Goal: Task Accomplishment & Management: Use online tool/utility

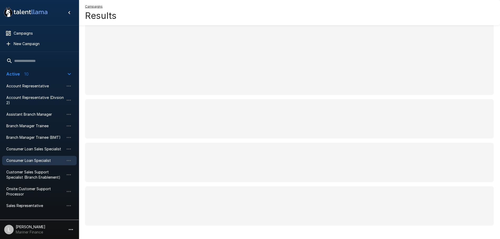
scroll to position [21, 0]
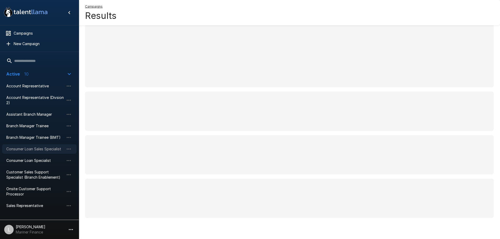
click at [27, 150] on span "Consumer Loan Sales Specialist" at bounding box center [35, 149] width 58 height 5
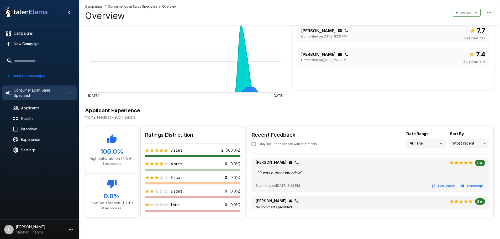
scroll to position [109, 0]
click at [50, 139] on span "Experience" at bounding box center [46, 139] width 51 height 5
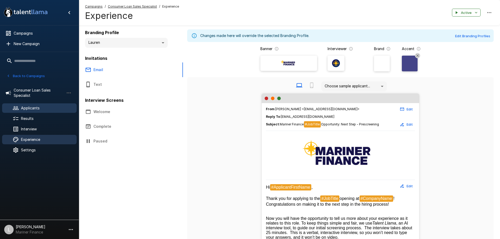
click at [48, 108] on span "Applicants" at bounding box center [46, 108] width 51 height 5
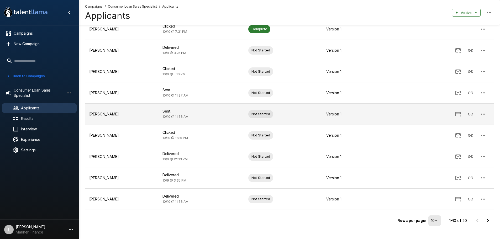
scroll to position [95, 0]
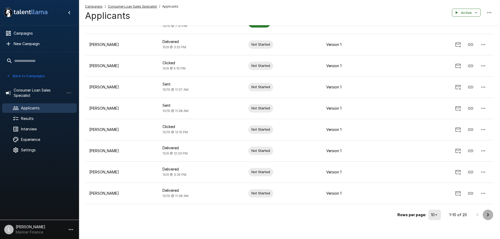
click at [489, 212] on icon "Go to next page" at bounding box center [488, 215] width 6 height 6
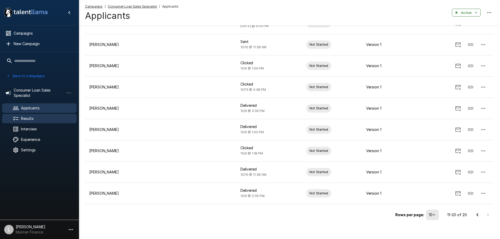
click at [58, 117] on span "Results" at bounding box center [46, 118] width 51 height 5
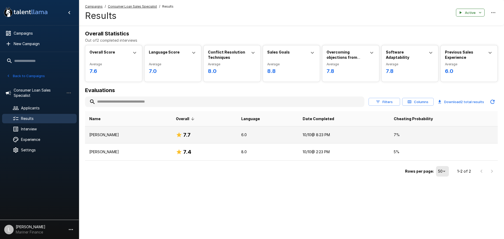
click at [108, 139] on td "Adrienne Robinson" at bounding box center [128, 135] width 87 height 17
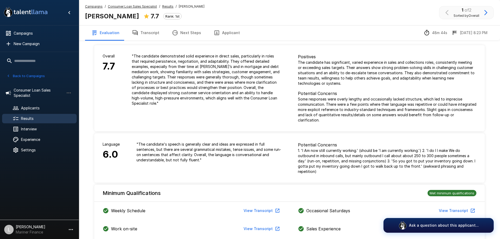
click at [150, 35] on button "Transcript" at bounding box center [146, 32] width 40 height 15
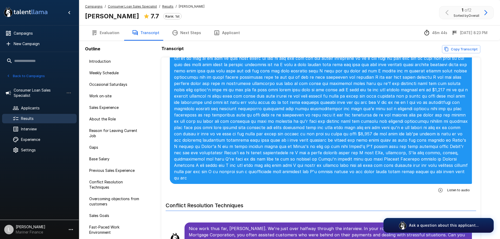
scroll to position [1024, 0]
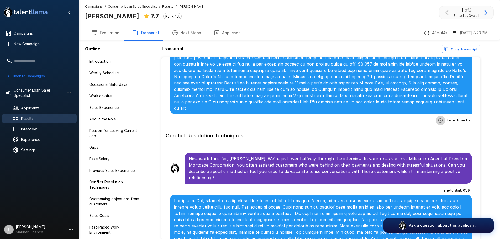
click at [438, 121] on icon "button" at bounding box center [440, 120] width 5 height 5
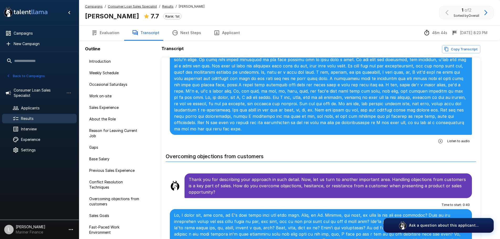
scroll to position [1287, 0]
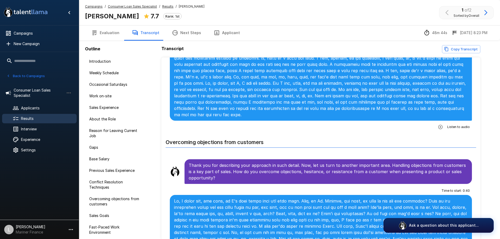
click at [438, 124] on icon "button" at bounding box center [440, 126] width 5 height 5
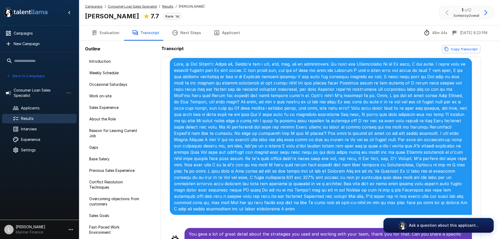
scroll to position [1707, 0]
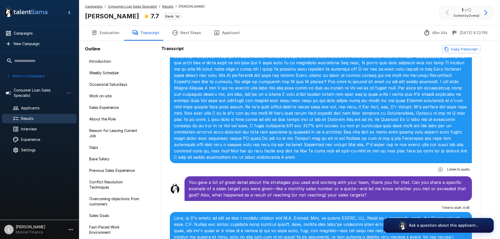
click at [440, 167] on icon "button" at bounding box center [440, 169] width 5 height 5
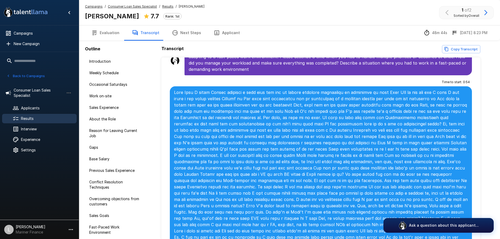
scroll to position [2127, 0]
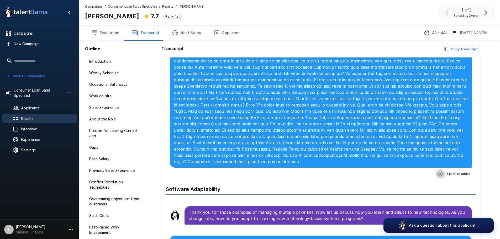
click at [439, 171] on icon "button" at bounding box center [440, 173] width 5 height 5
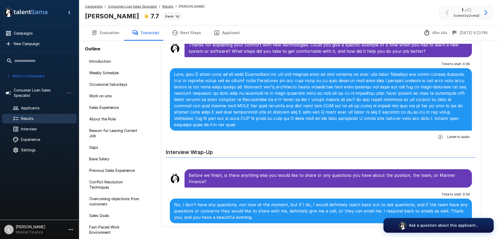
scroll to position [26, 0]
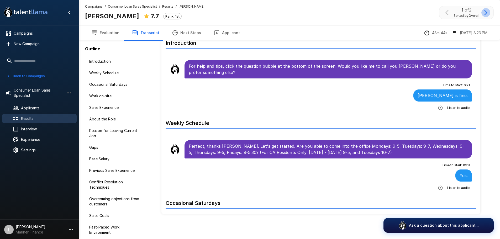
click at [487, 14] on icon "button" at bounding box center [486, 12] width 6 height 6
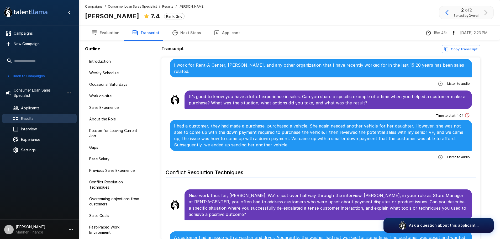
scroll to position [788, 0]
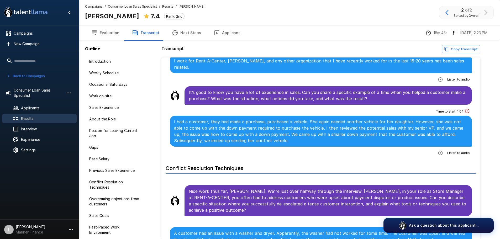
click at [438, 150] on icon "button" at bounding box center [440, 152] width 5 height 5
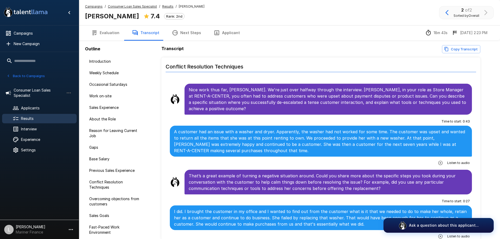
scroll to position [893, 0]
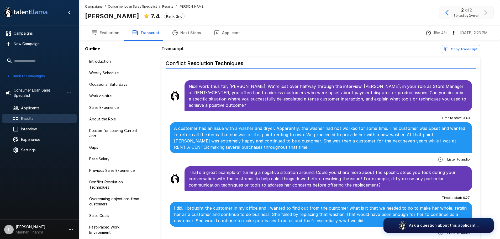
click at [453, 157] on span "Listen to audio" at bounding box center [459, 159] width 23 height 5
click at [436, 155] on button "button" at bounding box center [440, 159] width 9 height 9
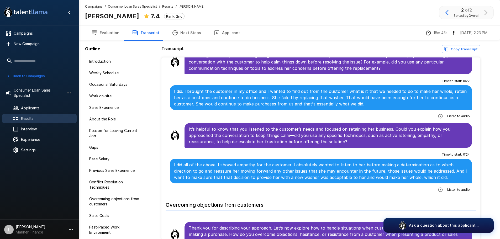
scroll to position [1024, 0]
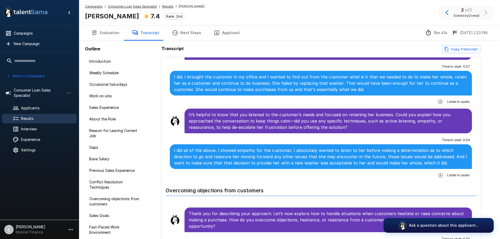
click at [438, 173] on icon "button" at bounding box center [440, 175] width 5 height 5
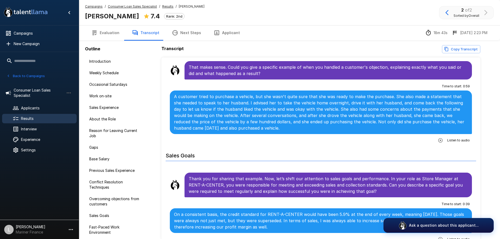
scroll to position [1234, 0]
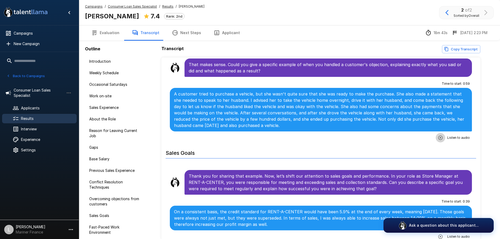
click at [438, 135] on icon "button" at bounding box center [440, 137] width 5 height 5
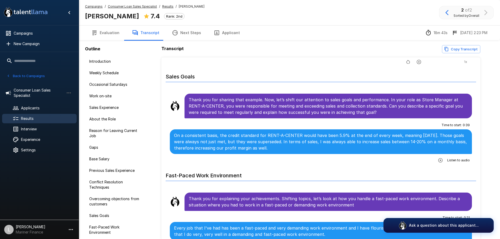
scroll to position [1313, 0]
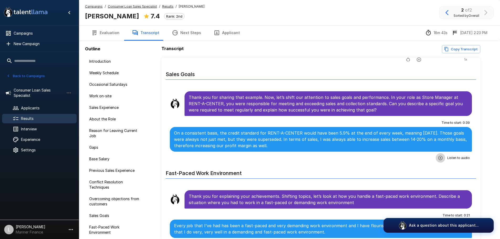
click at [439, 156] on icon "button" at bounding box center [441, 158] width 4 height 4
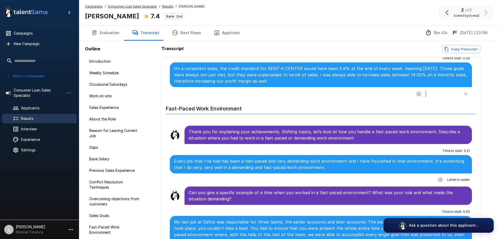
scroll to position [1392, 0]
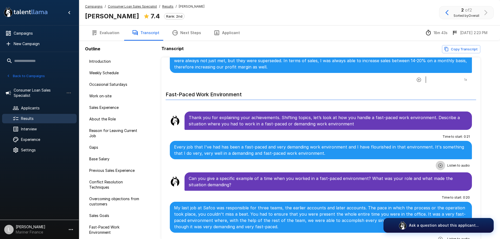
click at [438, 163] on icon "button" at bounding box center [440, 165] width 5 height 5
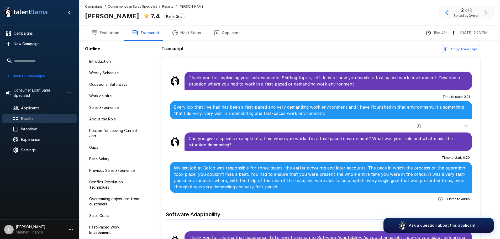
scroll to position [1444, 0]
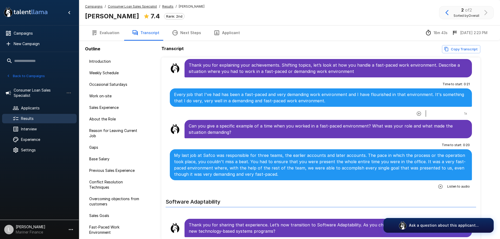
click at [440, 184] on icon "button" at bounding box center [440, 186] width 5 height 5
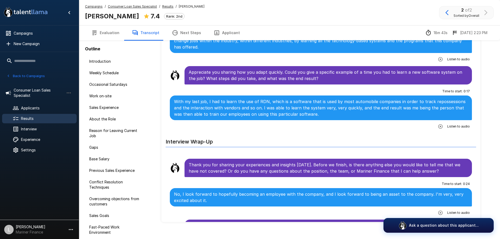
scroll to position [26, 0]
